Goal: Task Accomplishment & Management: Manage account settings

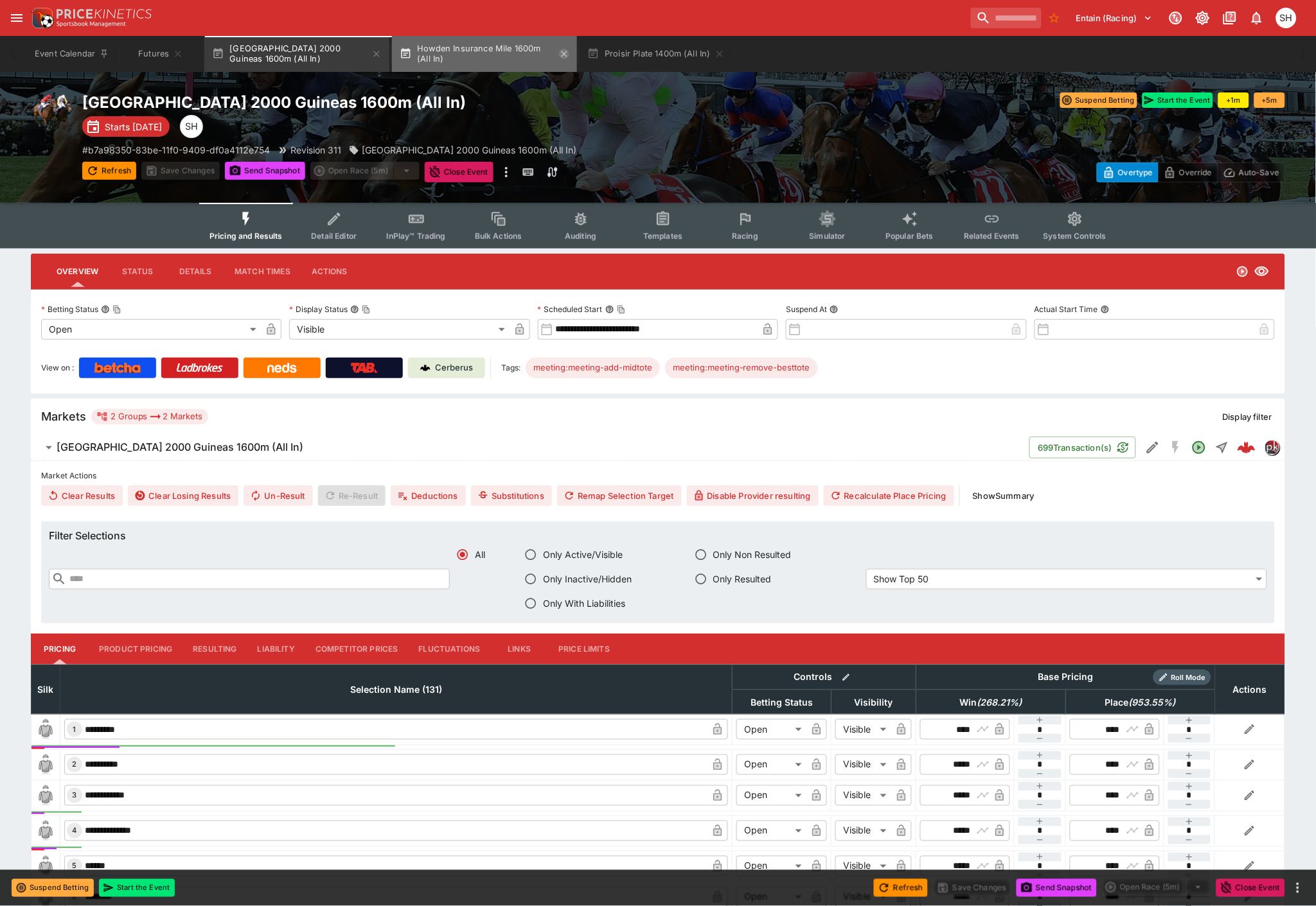
click at [566, 53] on icon "button" at bounding box center [564, 53] width 10 height 10
click at [536, 53] on icon "button" at bounding box center [532, 53] width 10 height 10
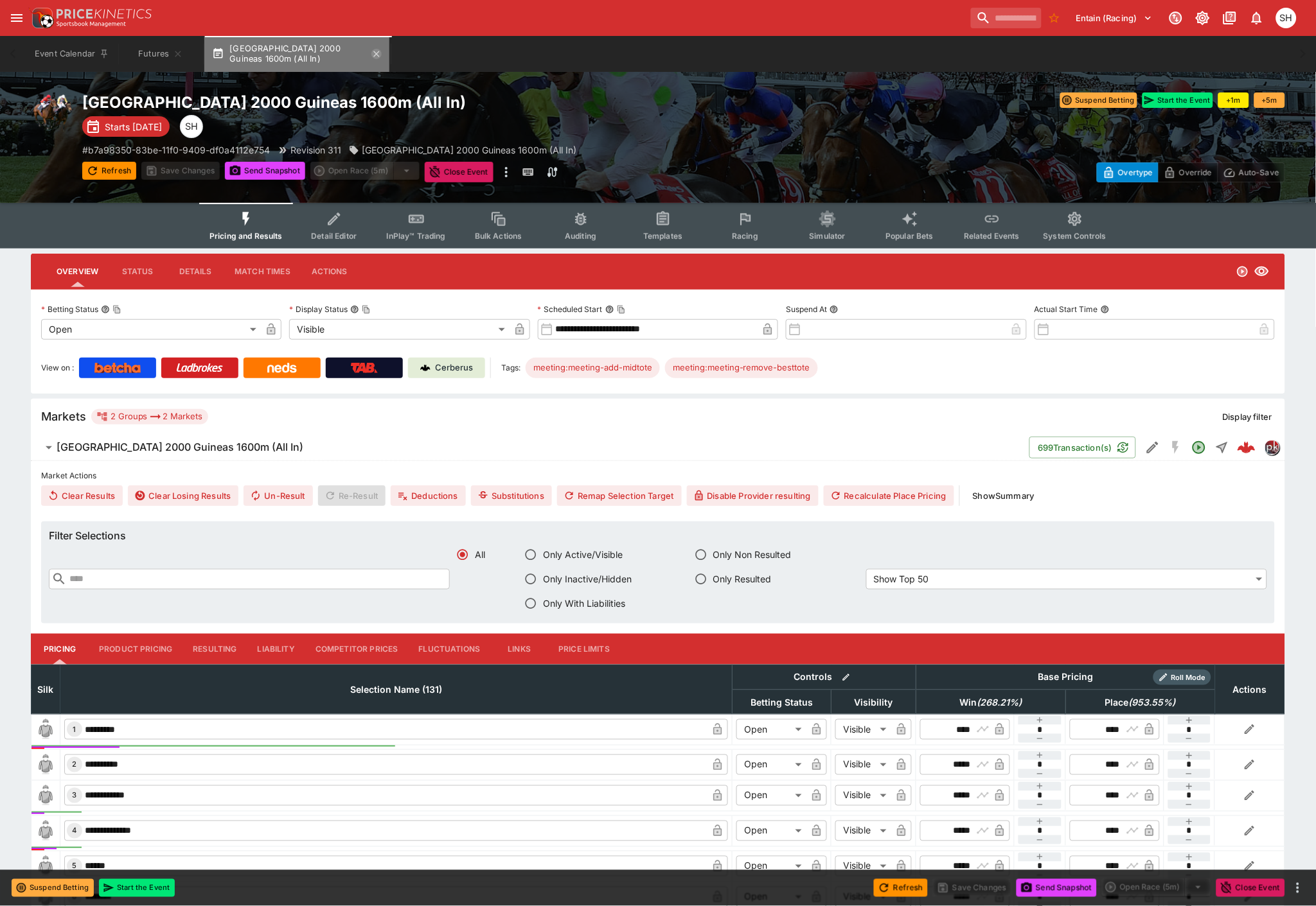
click at [379, 49] on icon "button" at bounding box center [377, 53] width 10 height 10
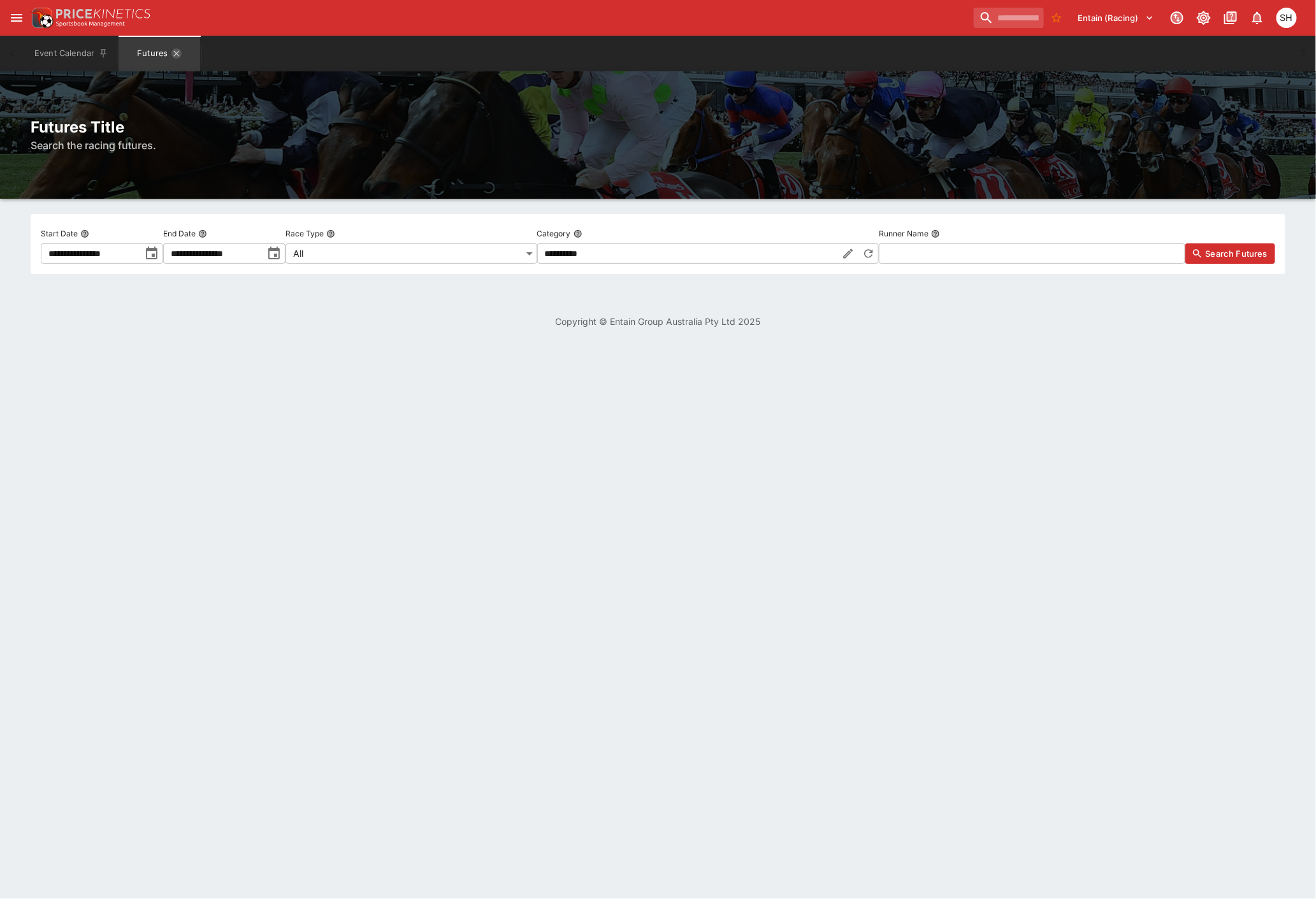
click at [175, 52] on icon "Futures" at bounding box center [176, 53] width 6 height 6
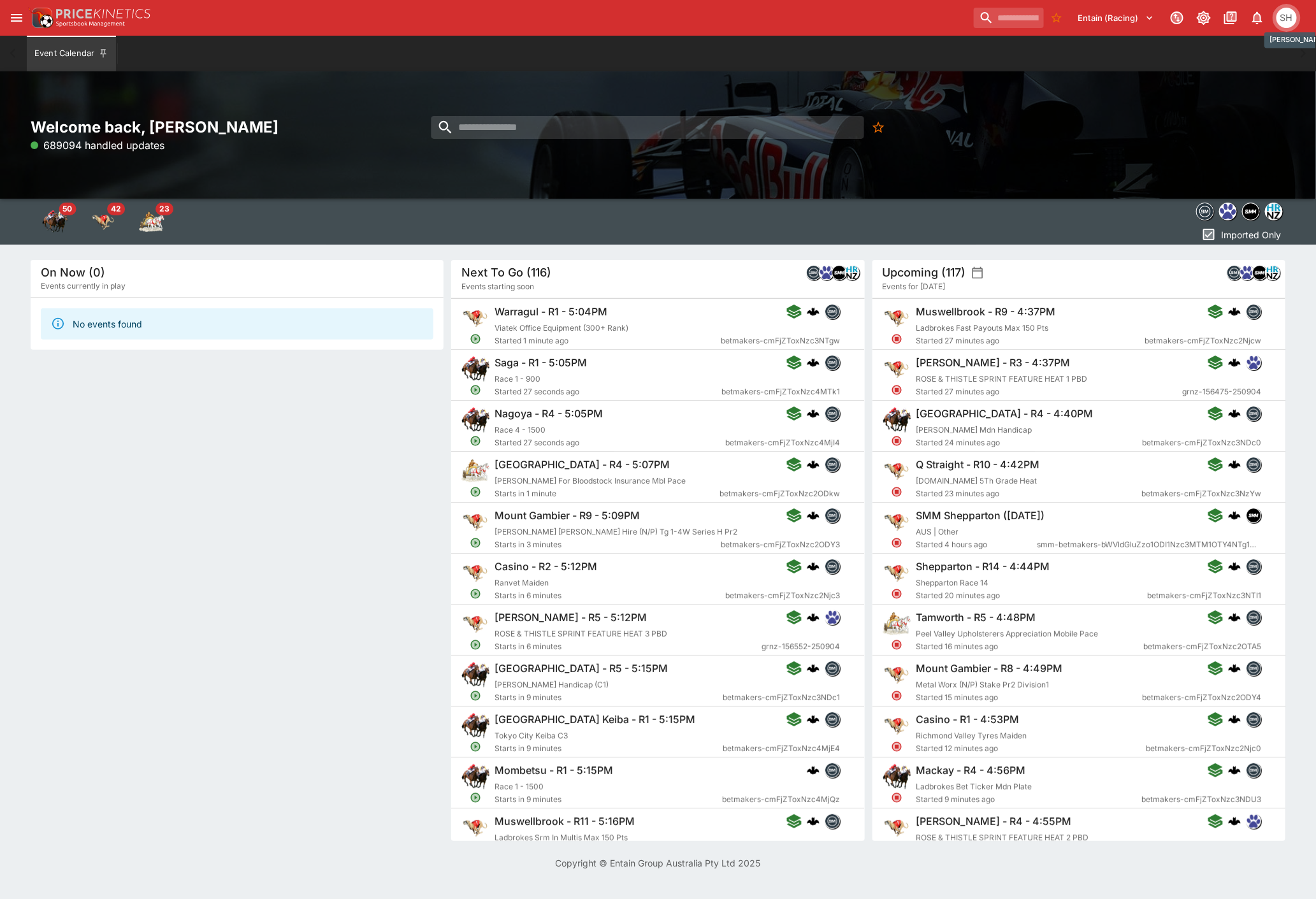
click at [1294, 21] on div "SH" at bounding box center [1287, 18] width 21 height 21
click at [1266, 71] on li "Logout" at bounding box center [1270, 68] width 71 height 21
